Goal: Transaction & Acquisition: Subscribe to service/newsletter

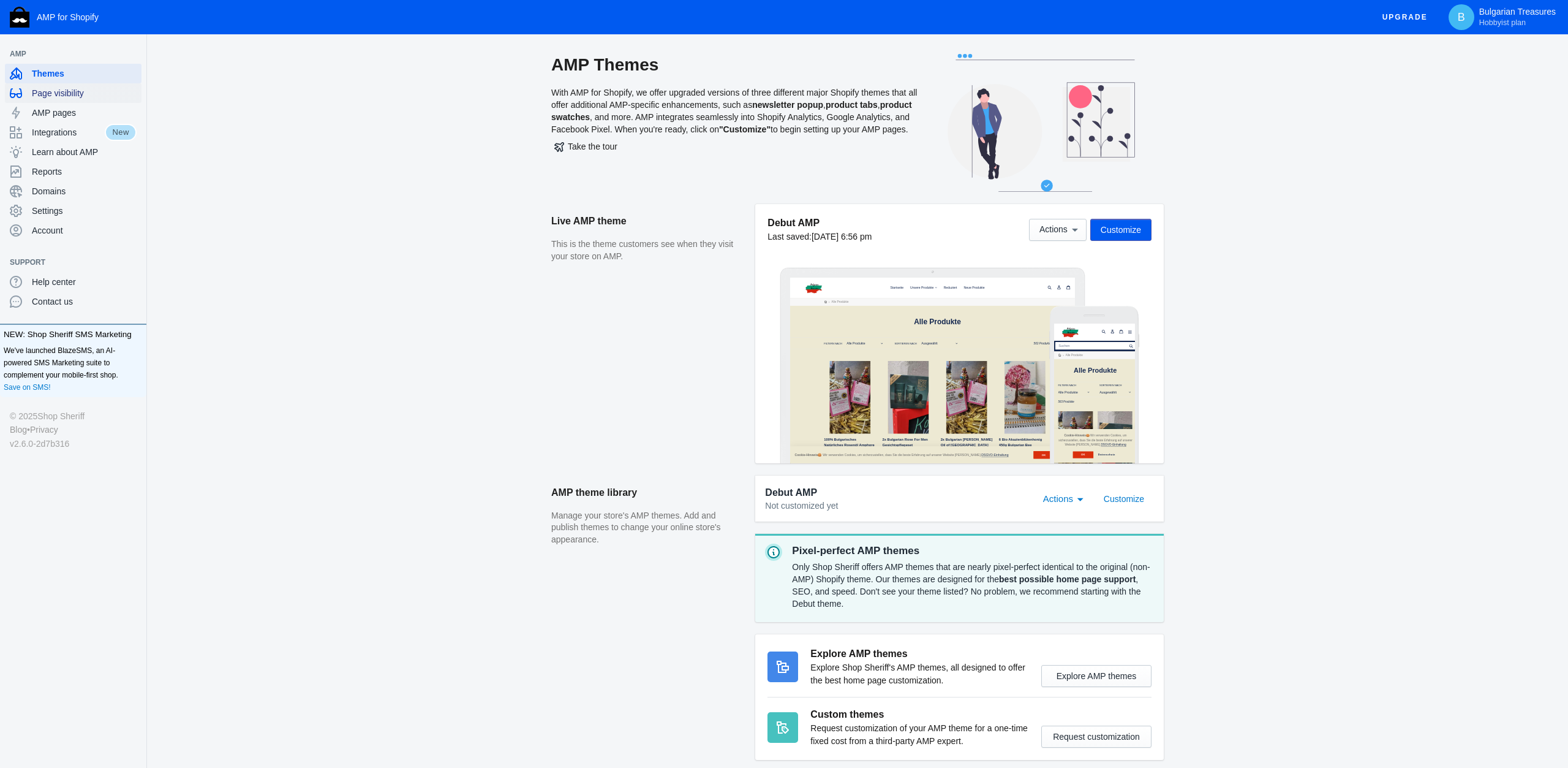
click at [73, 86] on div "Page visibility" at bounding box center [73, 93] width 127 height 20
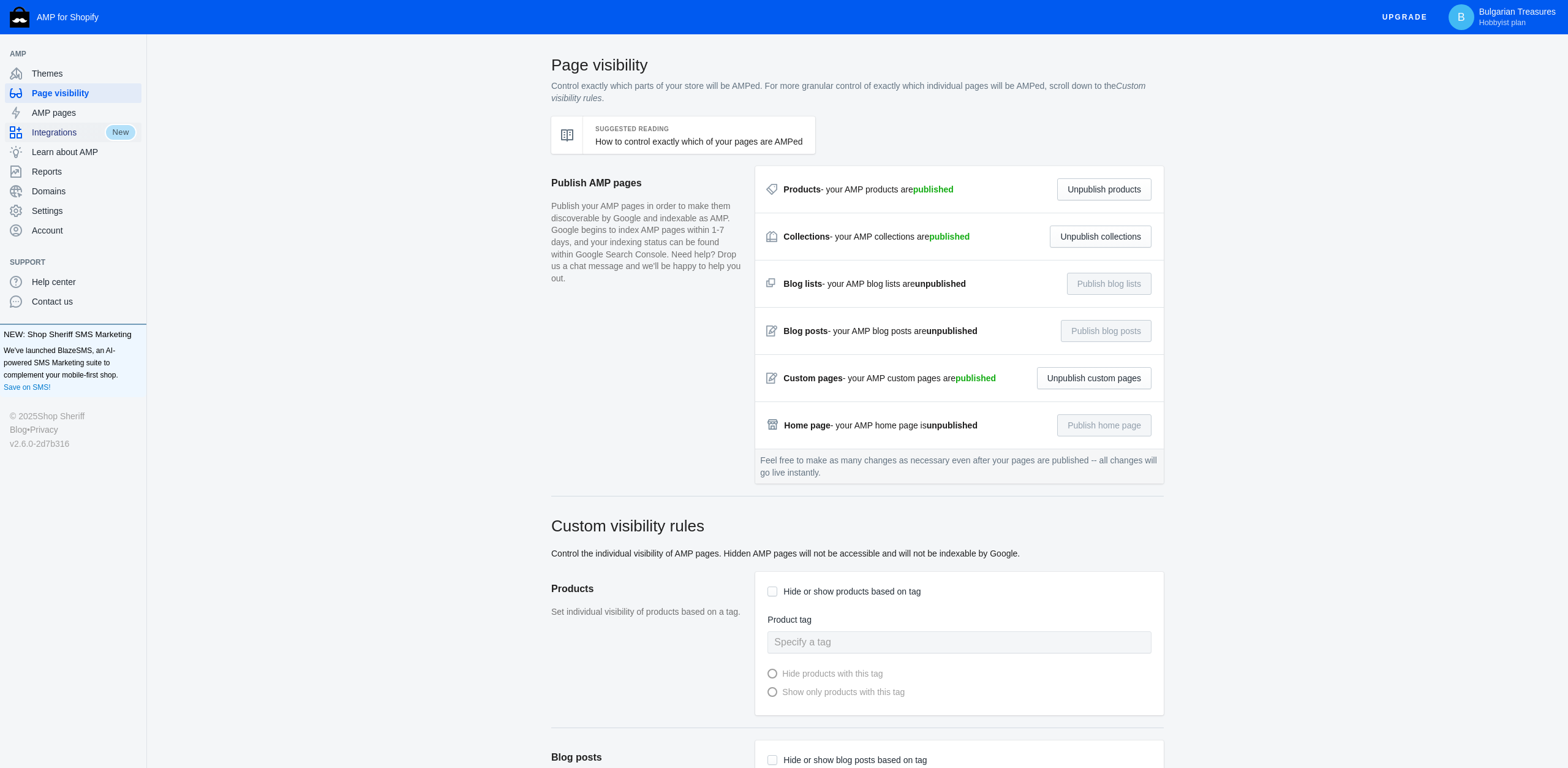
click at [44, 137] on span "Integrations" at bounding box center [69, 132] width 73 height 12
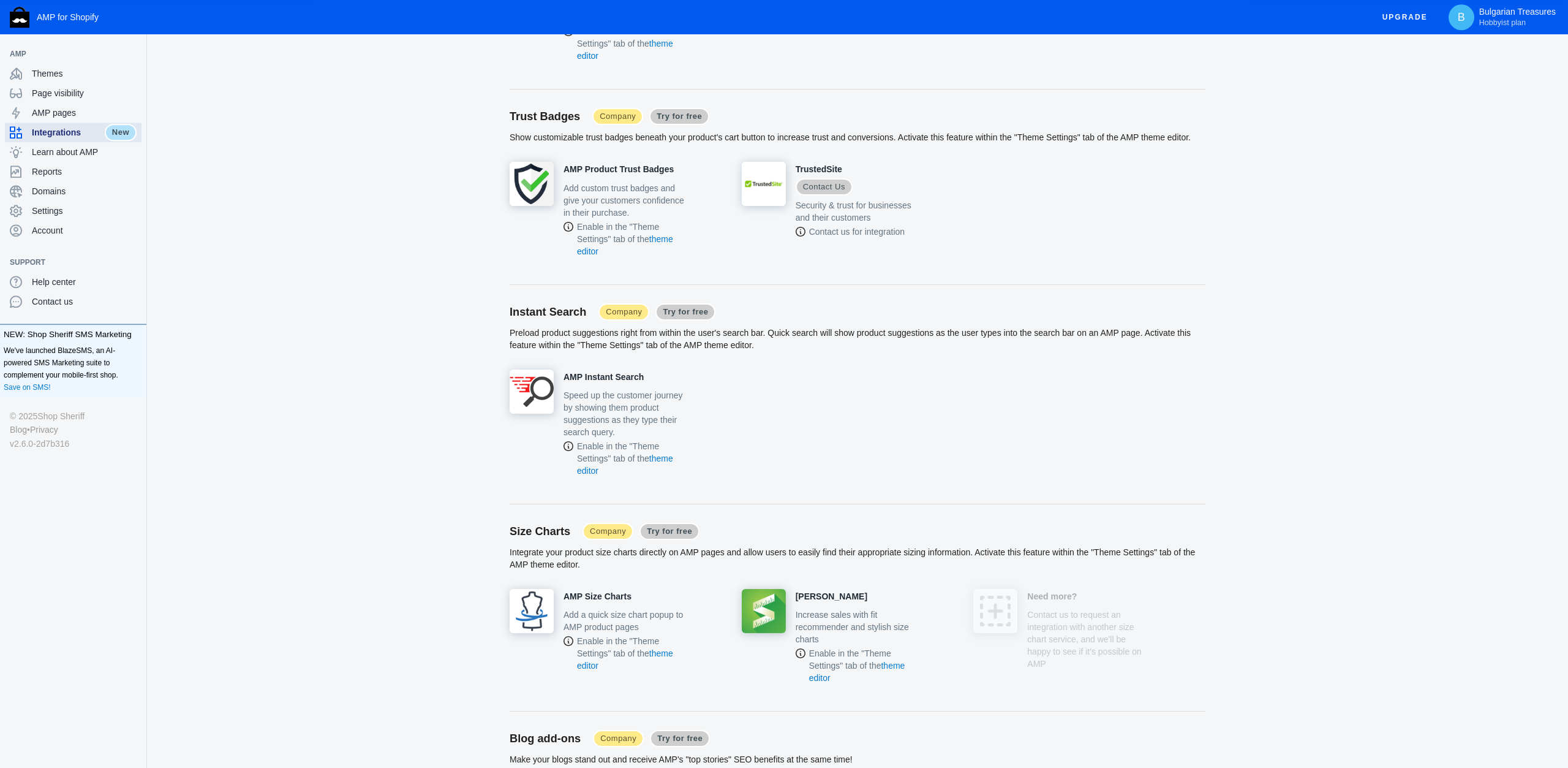
scroll to position [2167, 0]
click at [615, 109] on span "Company" at bounding box center [617, 115] width 51 height 17
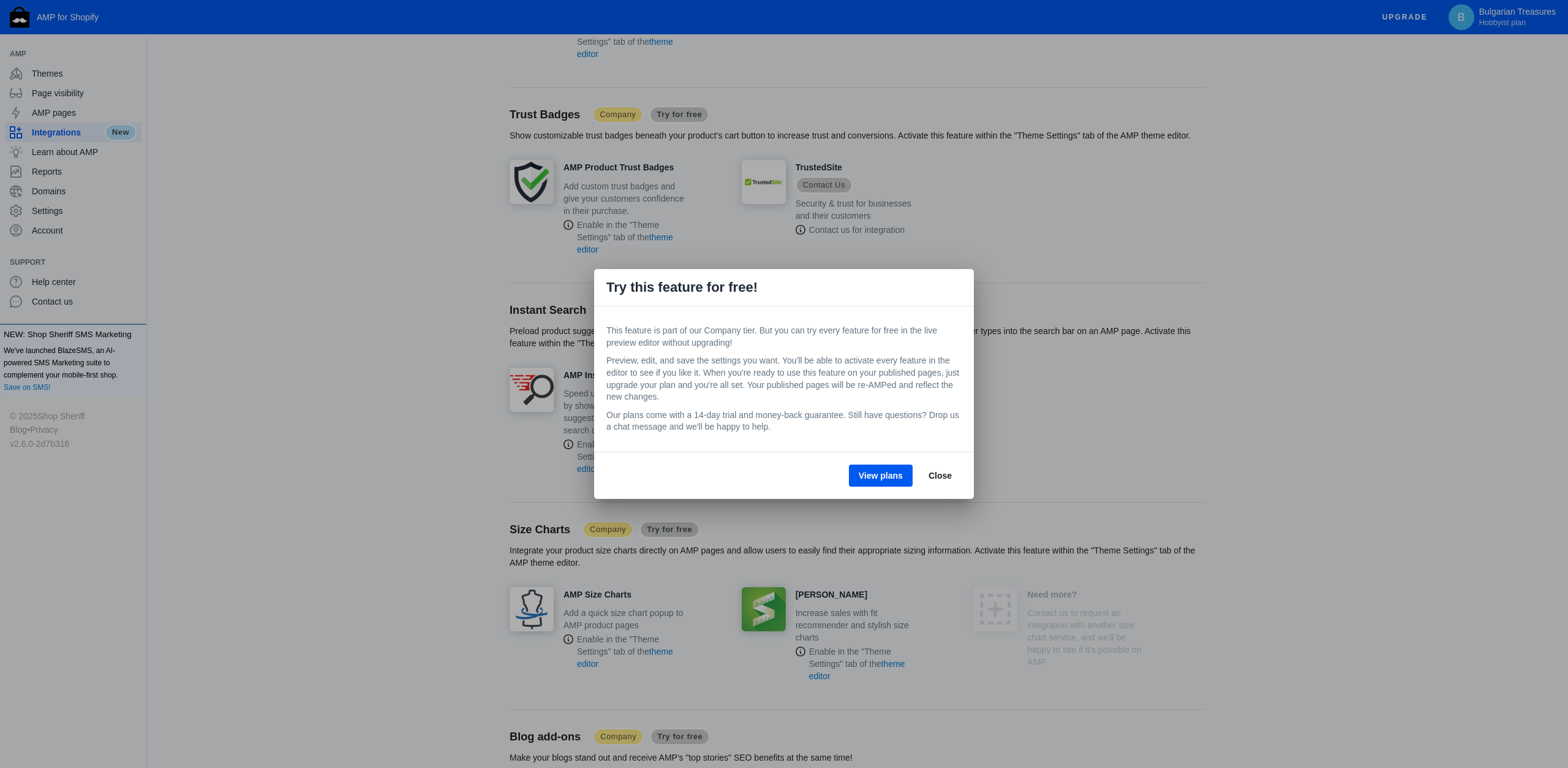
scroll to position [0, 0]
click at [883, 478] on span "View plans" at bounding box center [880, 475] width 44 height 10
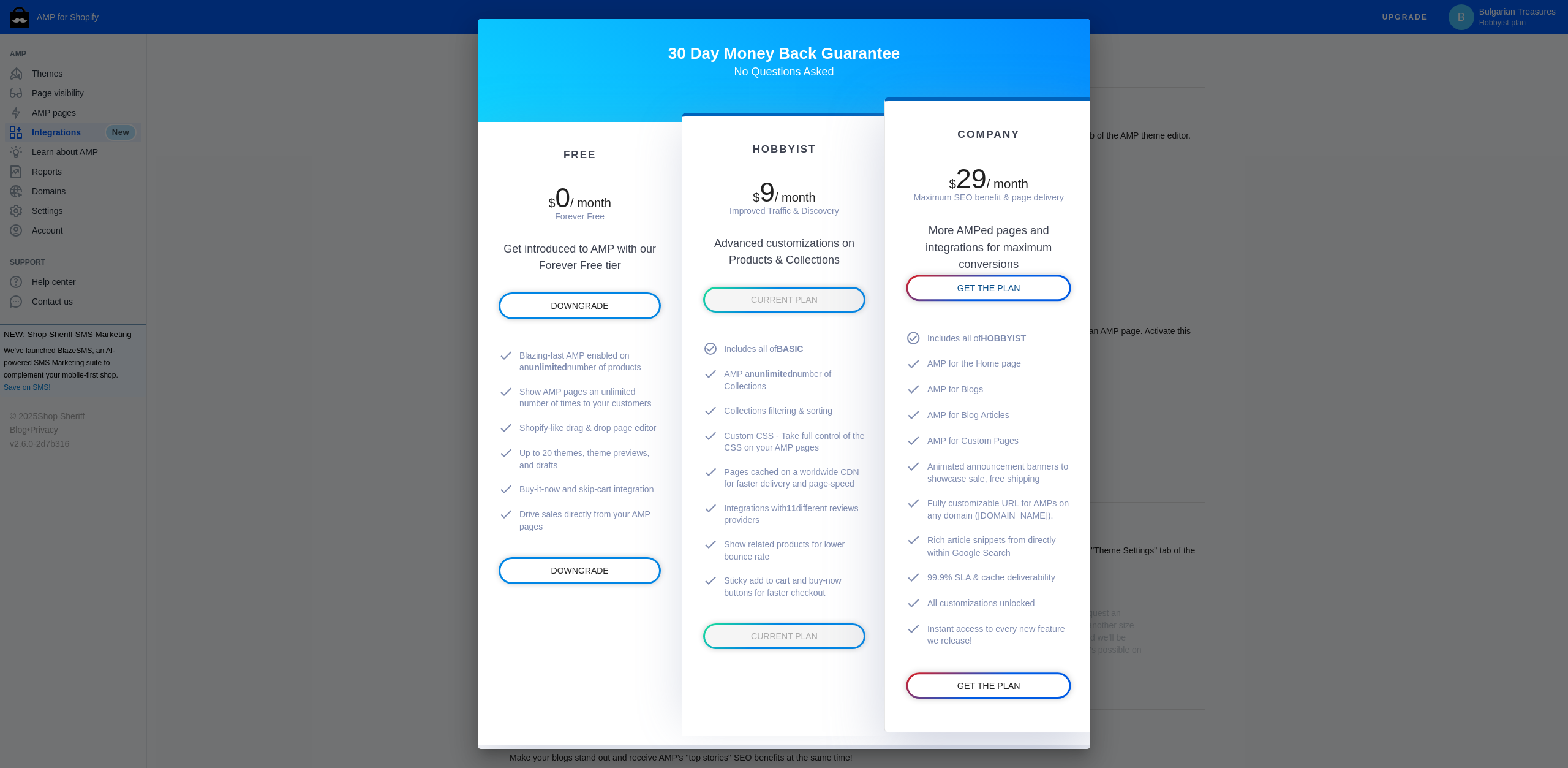
click at [1006, 293] on span "GET THE PLAN" at bounding box center [988, 288] width 63 height 10
